Goal: Use online tool/utility: Utilize a website feature to perform a specific function

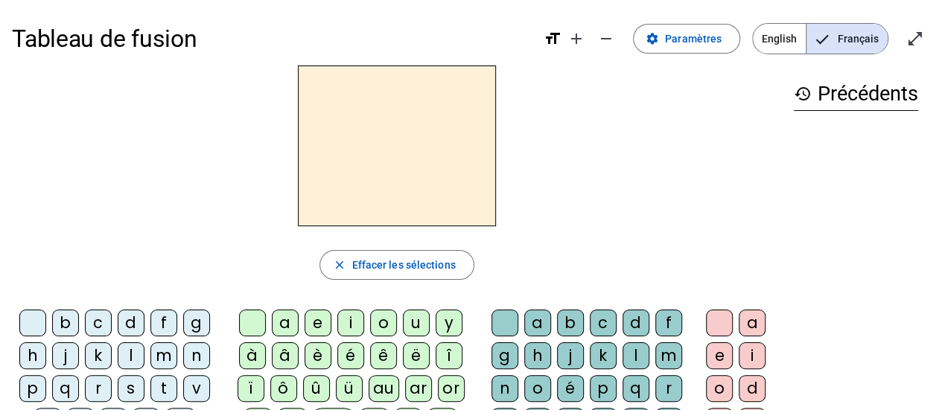
click at [226, 275] on div "close Effacer les sélections" at bounding box center [397, 265] width 770 height 30
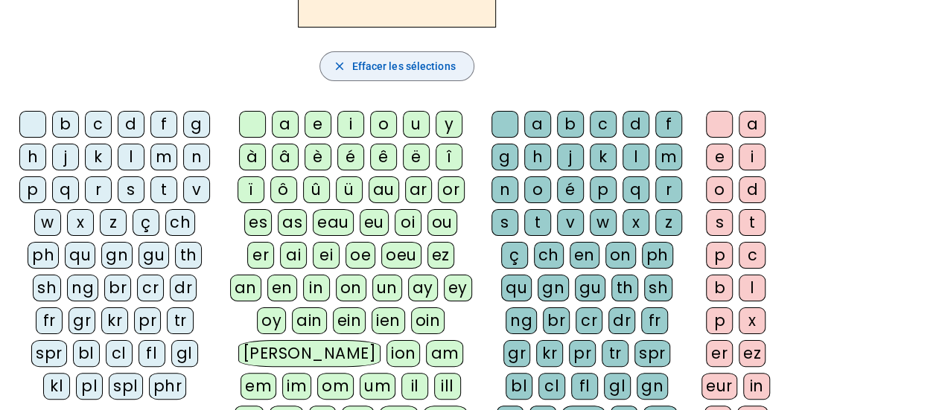
scroll to position [200, 0]
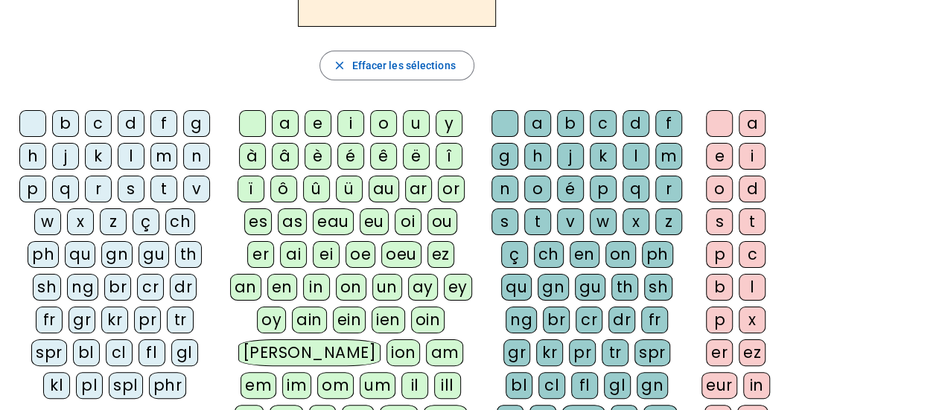
click at [134, 150] on div "l" at bounding box center [131, 156] width 27 height 27
click at [286, 115] on div "a" at bounding box center [285, 123] width 27 height 27
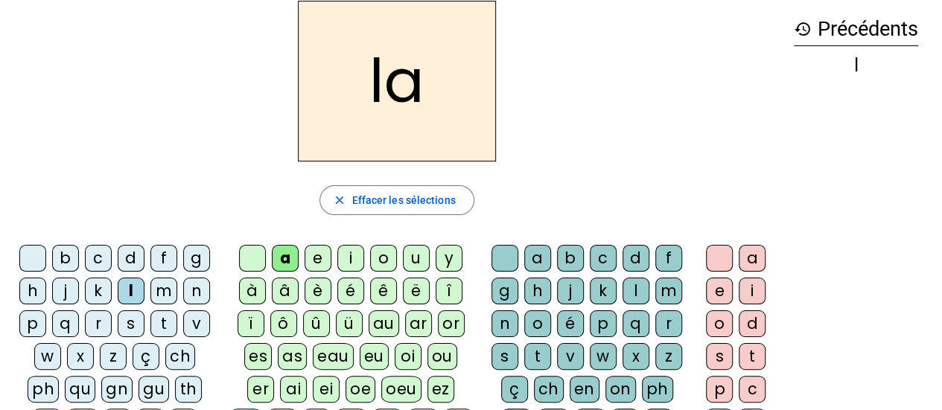
scroll to position [64, 0]
click at [165, 325] on div "t" at bounding box center [163, 324] width 27 height 27
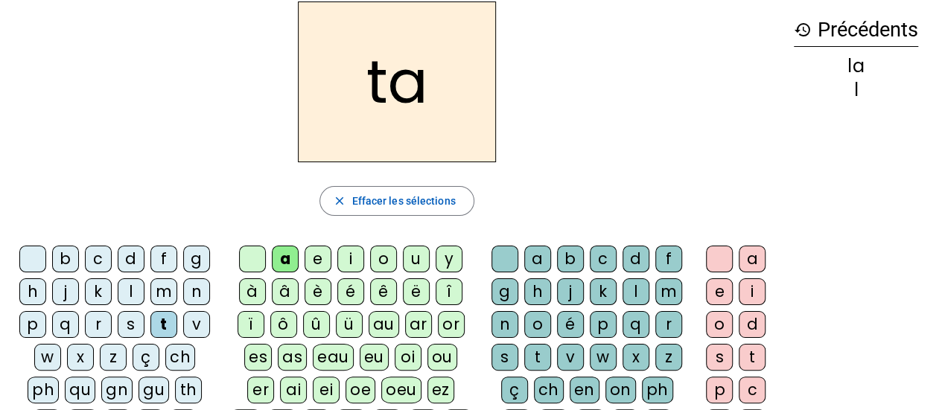
click at [663, 331] on div "r" at bounding box center [668, 324] width 27 height 27
click at [98, 252] on div "c" at bounding box center [98, 259] width 27 height 27
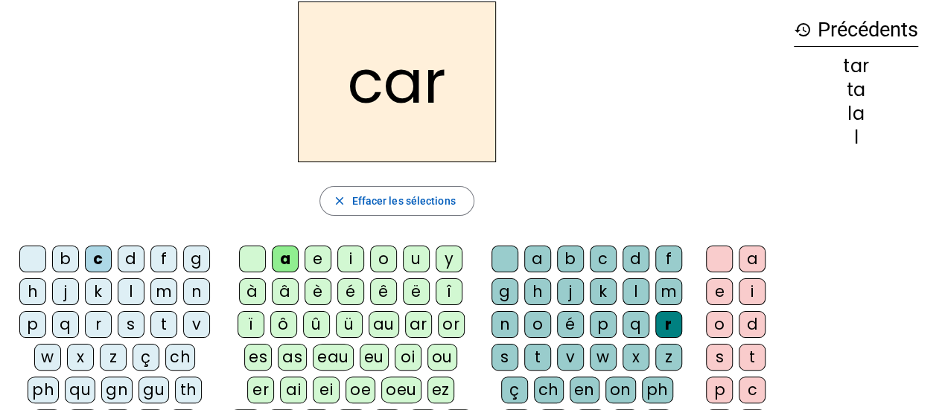
click at [74, 258] on div "b" at bounding box center [65, 259] width 27 height 27
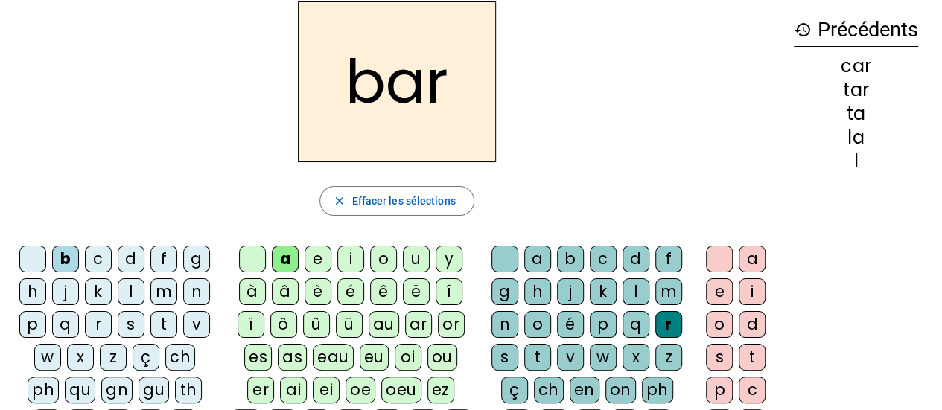
click at [34, 321] on div "p" at bounding box center [32, 324] width 27 height 27
click at [413, 254] on div "u" at bounding box center [416, 259] width 27 height 27
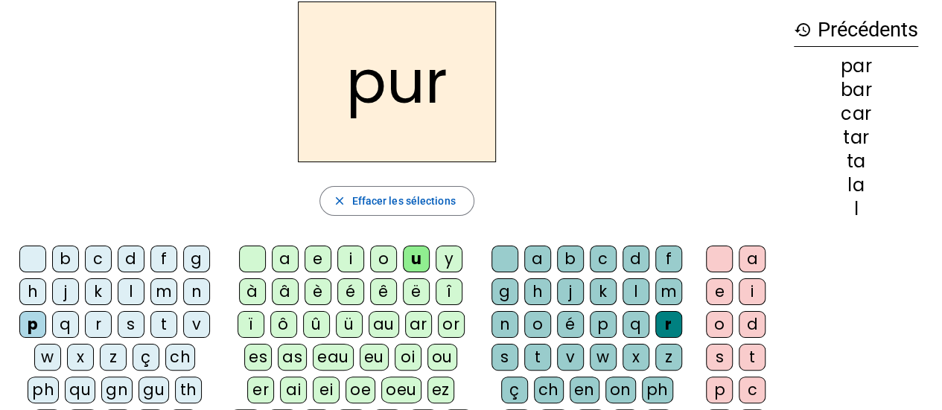
click at [140, 258] on div "d" at bounding box center [131, 259] width 27 height 27
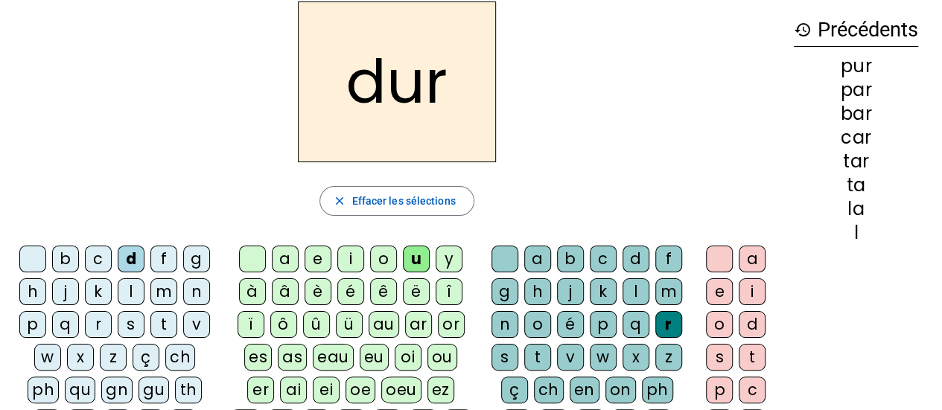
click at [135, 322] on div "s" at bounding box center [131, 324] width 27 height 27
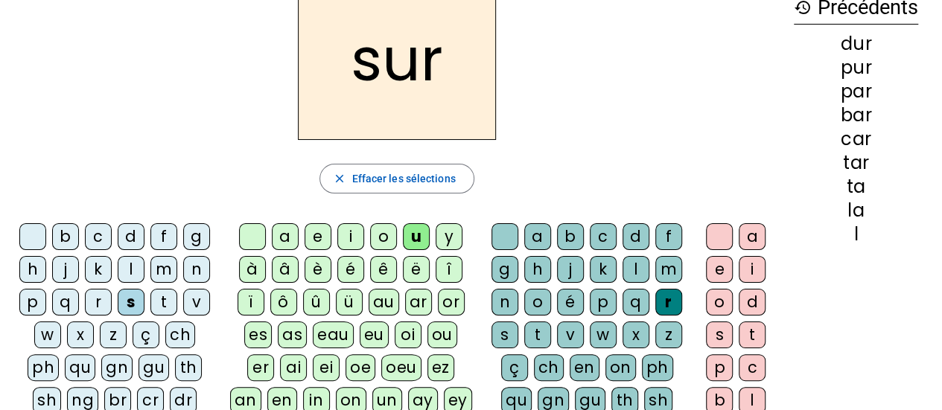
scroll to position [95, 0]
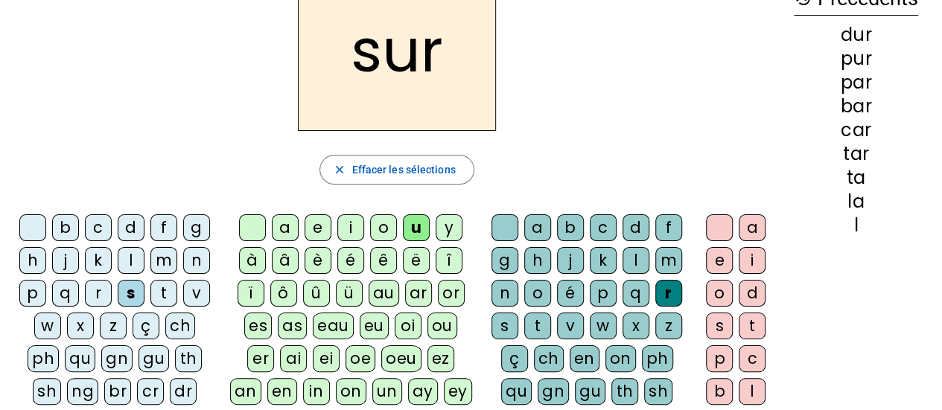
click at [505, 232] on div at bounding box center [504, 227] width 27 height 27
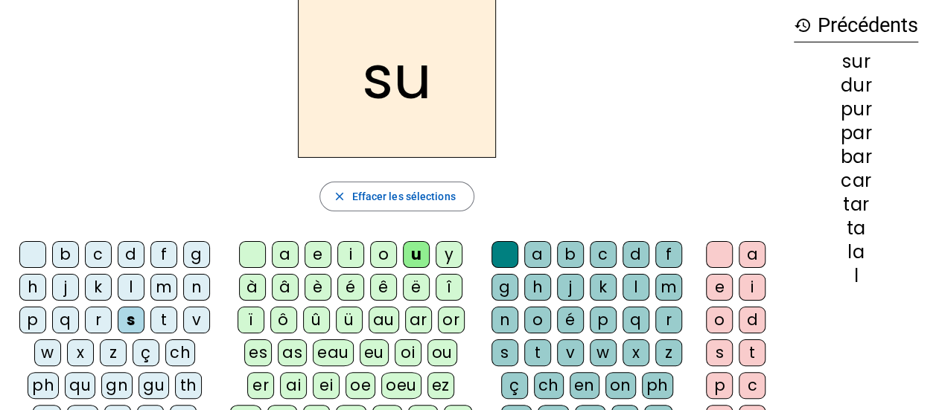
scroll to position [67, 0]
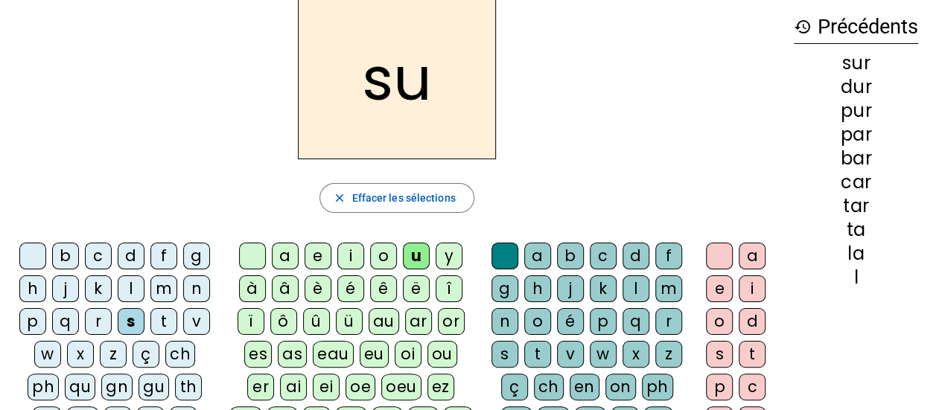
click at [282, 257] on div "a" at bounding box center [285, 256] width 27 height 27
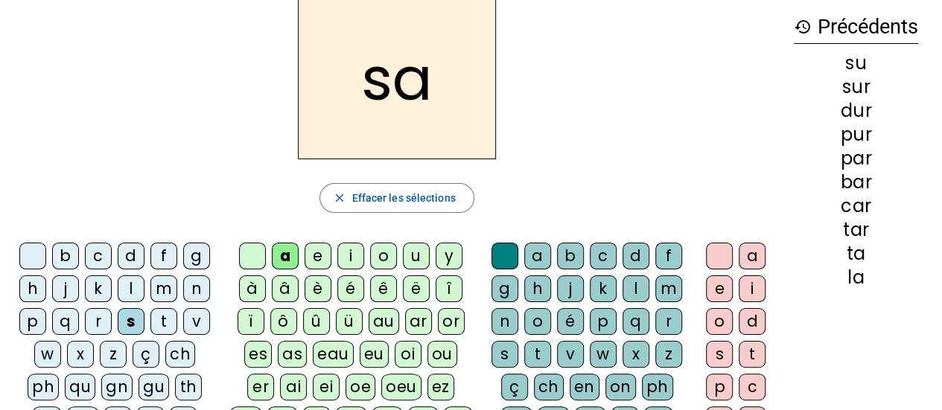
click at [355, 255] on div "i" at bounding box center [350, 256] width 27 height 27
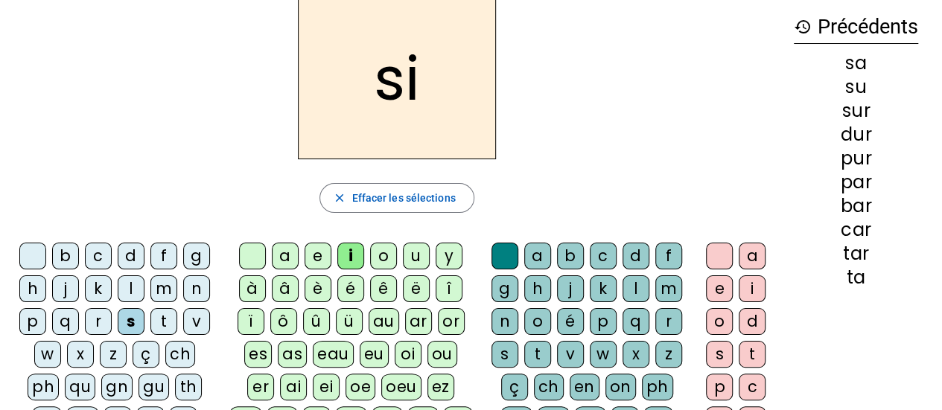
click at [627, 284] on div "l" at bounding box center [635, 288] width 27 height 27
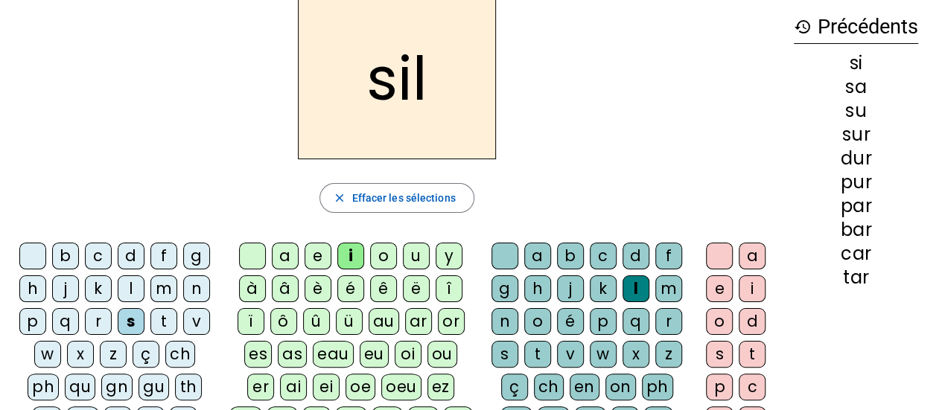
click at [159, 282] on div "m" at bounding box center [163, 288] width 27 height 27
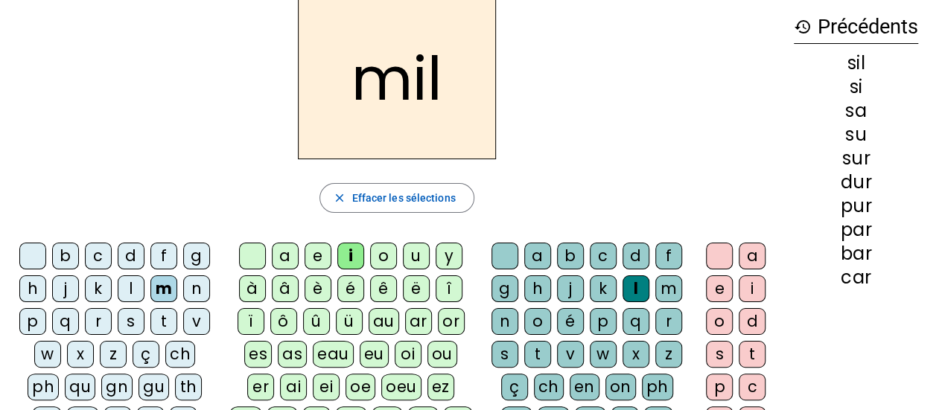
click at [99, 255] on div "c" at bounding box center [98, 256] width 27 height 27
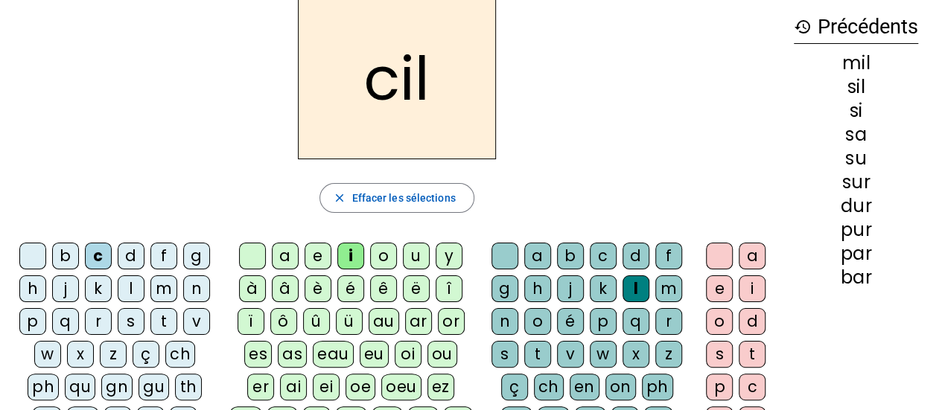
click at [99, 255] on div "c" at bounding box center [98, 256] width 27 height 27
